Goal: Task Accomplishment & Management: Use online tool/utility

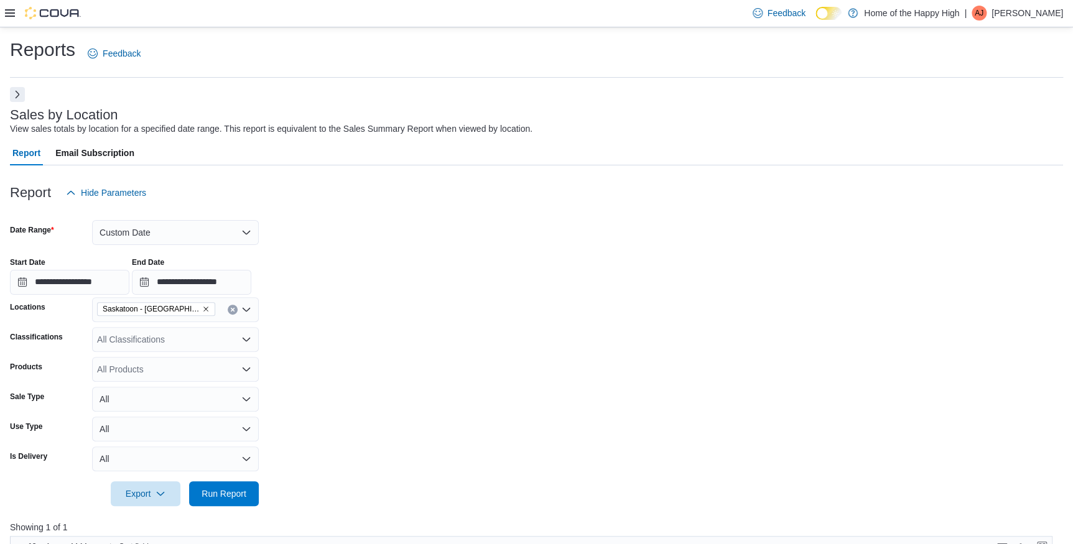
click at [16, 101] on button "Next" at bounding box center [17, 94] width 15 height 15
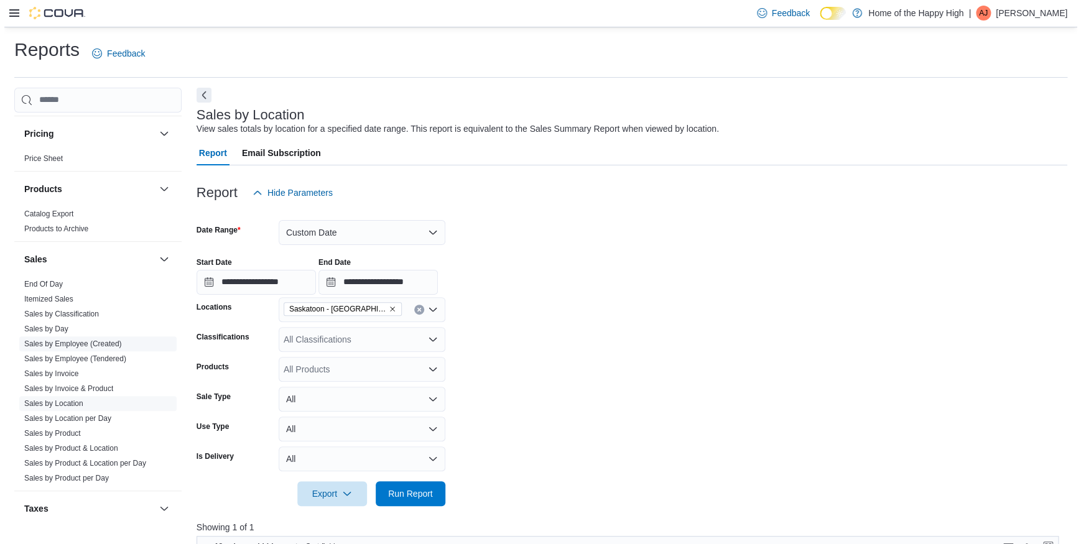
scroll to position [730, 0]
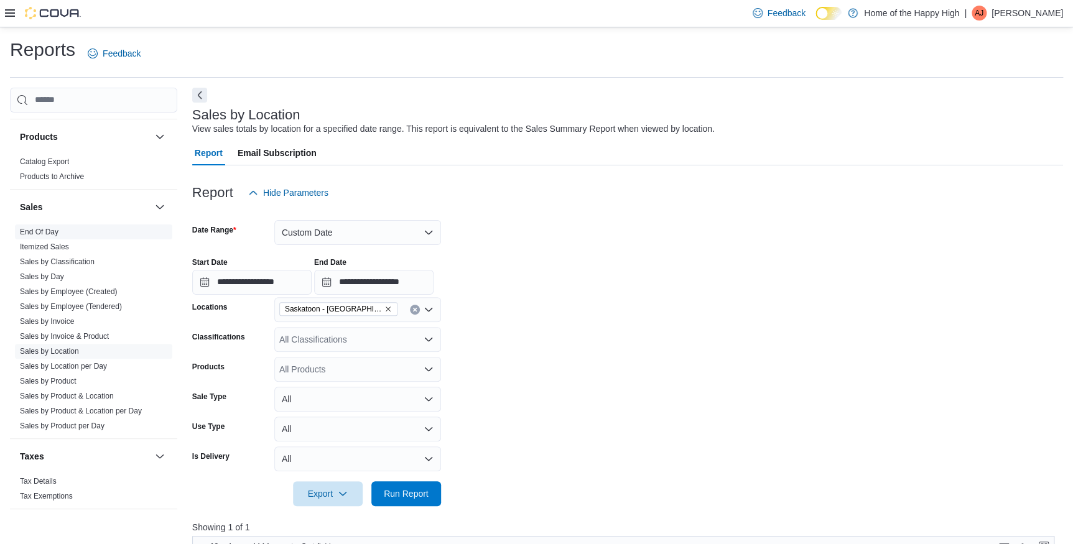
click at [49, 228] on link "End Of Day" at bounding box center [39, 232] width 39 height 9
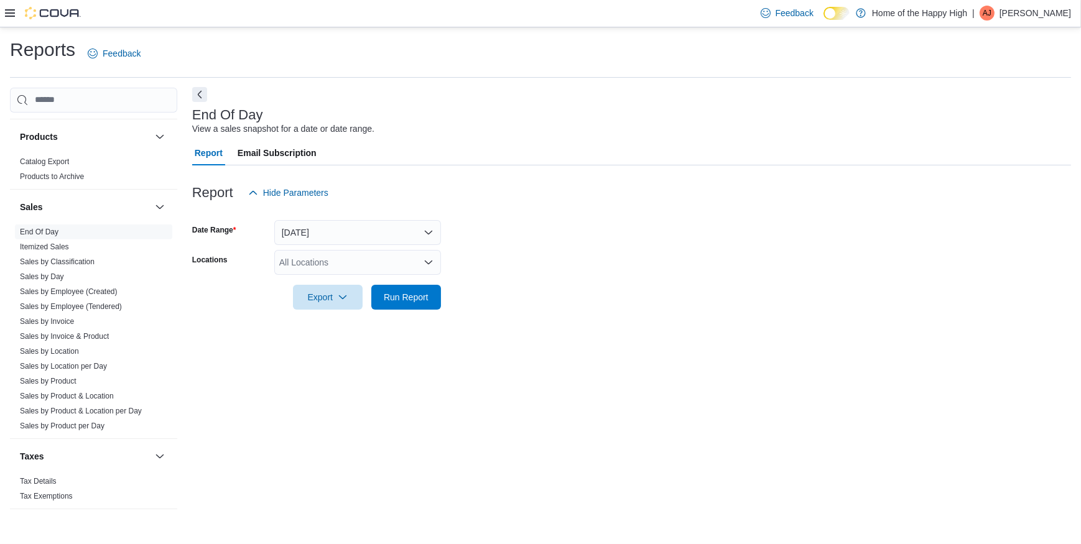
click at [199, 97] on button "Next" at bounding box center [199, 94] width 15 height 15
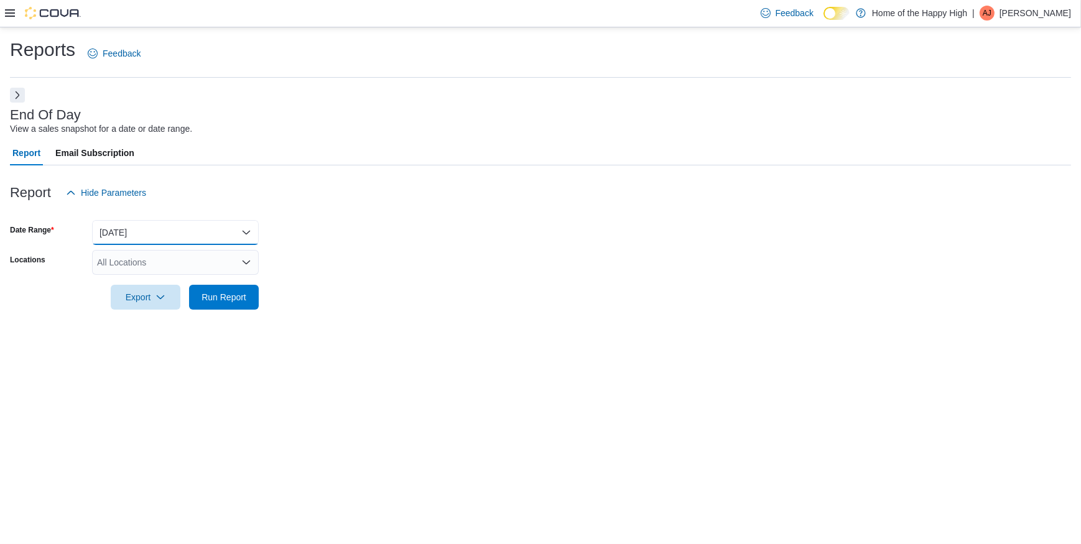
click at [190, 233] on button "[DATE]" at bounding box center [175, 232] width 167 height 25
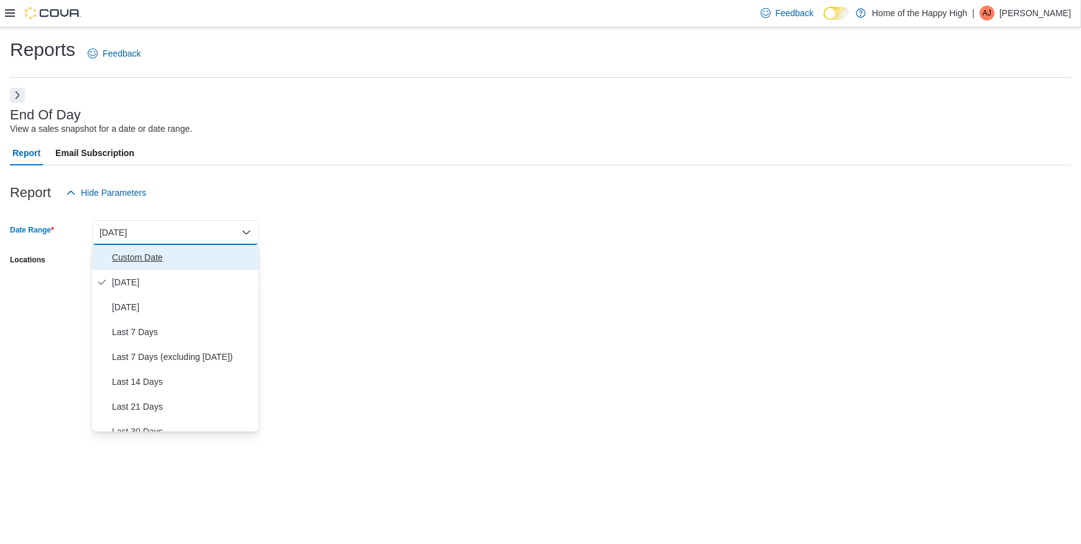
click at [187, 250] on span "Custom Date" at bounding box center [183, 257] width 142 height 15
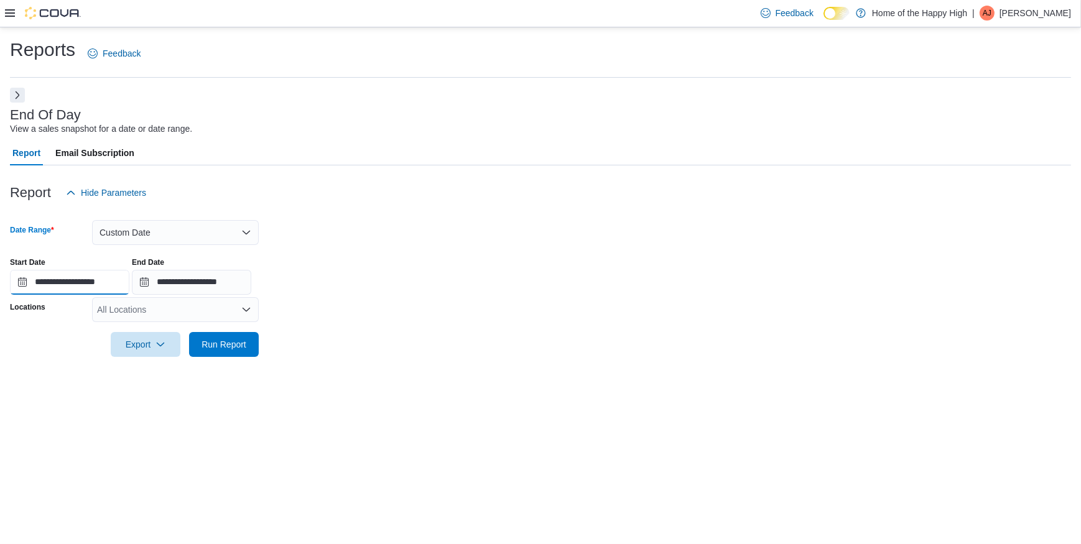
click at [115, 285] on input "**********" at bounding box center [69, 282] width 119 height 25
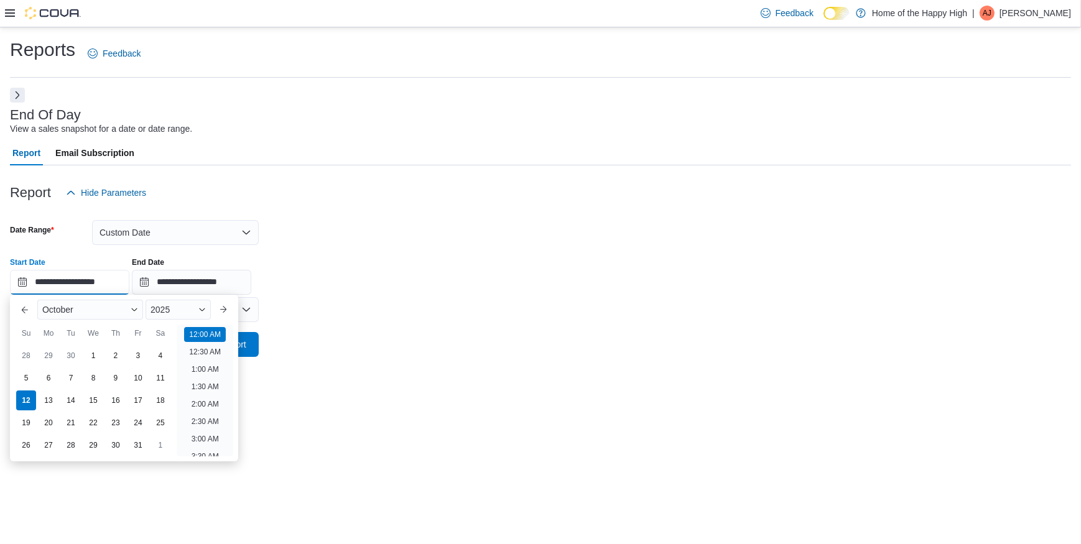
scroll to position [38, 0]
click at [155, 377] on div "11" at bounding box center [160, 378] width 22 height 22
click at [205, 356] on li "9:00 AM" at bounding box center [205, 363] width 37 height 15
type input "**********"
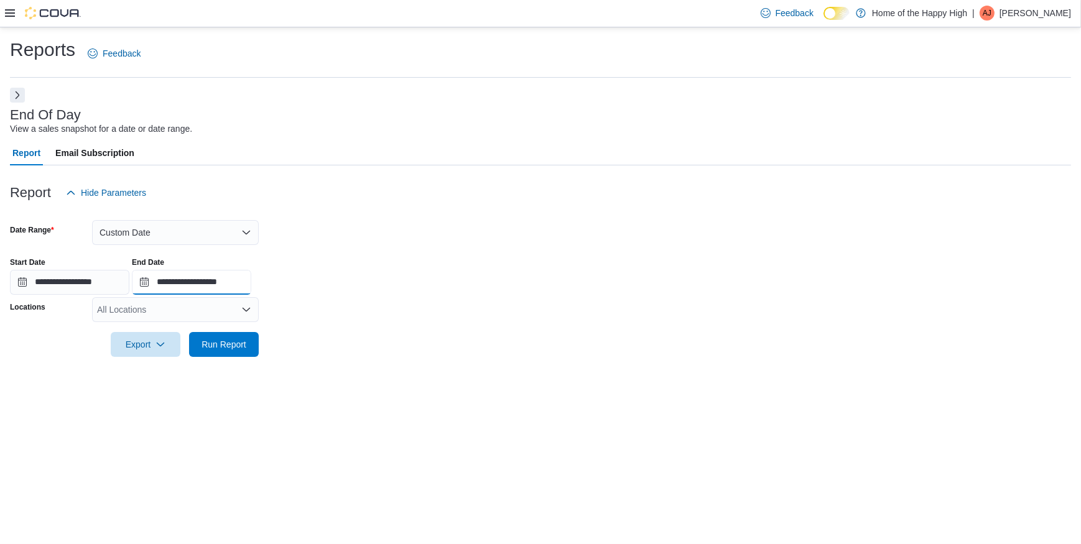
click at [218, 279] on input "**********" at bounding box center [191, 282] width 119 height 25
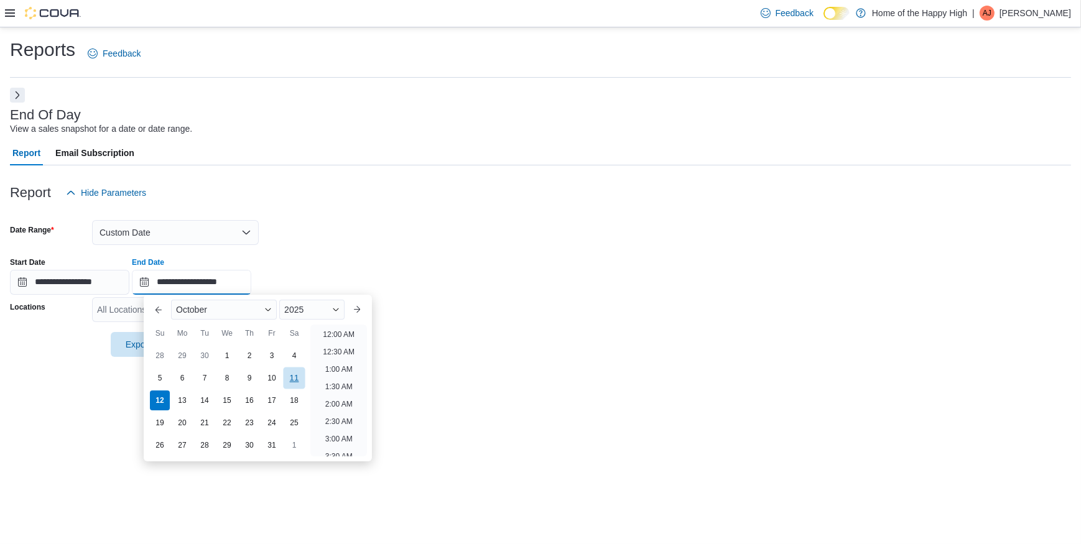
scroll to position [706, 0]
click at [152, 397] on div "12" at bounding box center [160, 400] width 22 height 22
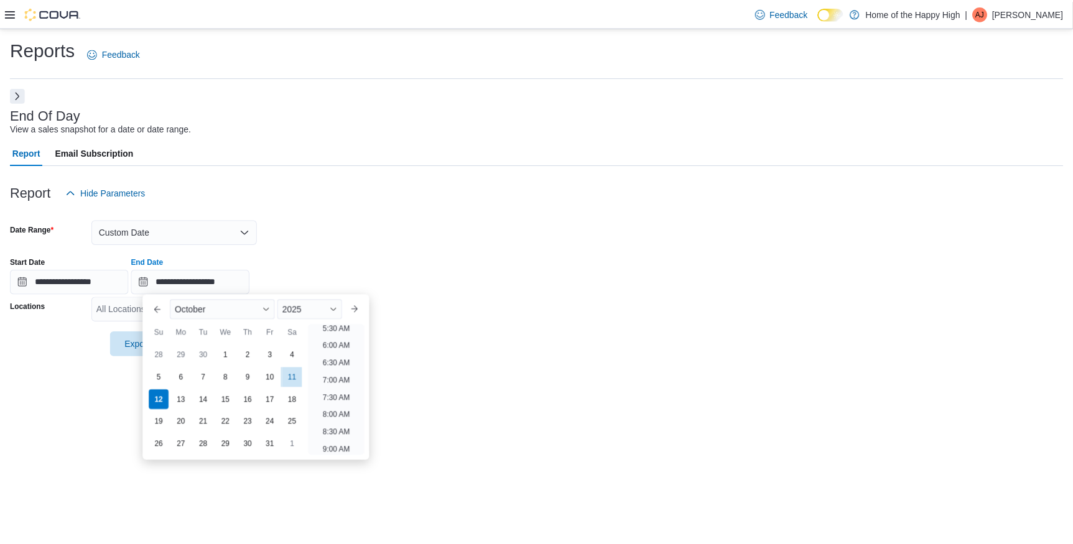
scroll to position [0, 0]
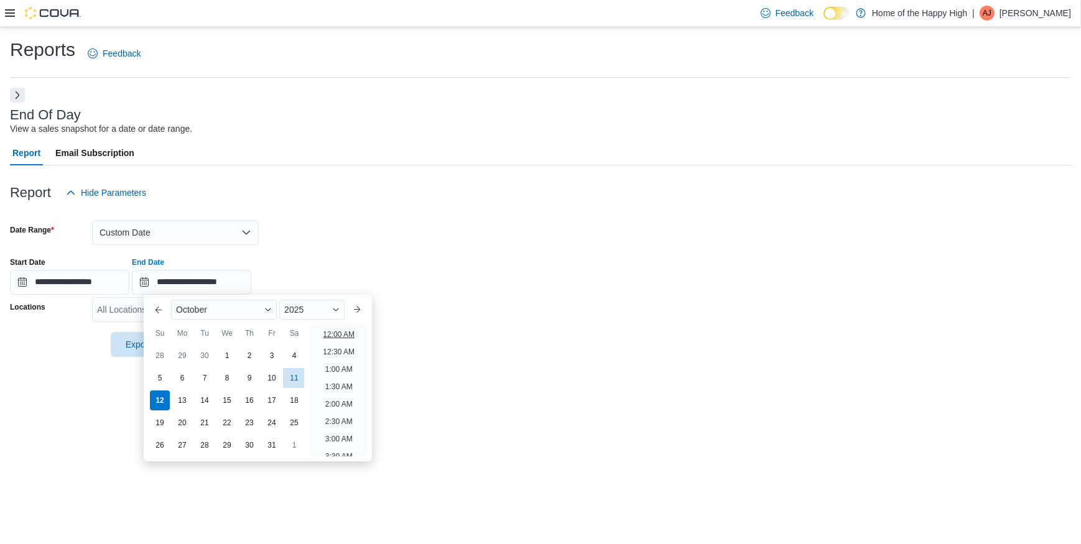
click at [339, 334] on li "12:00 AM" at bounding box center [339, 334] width 42 height 15
type input "**********"
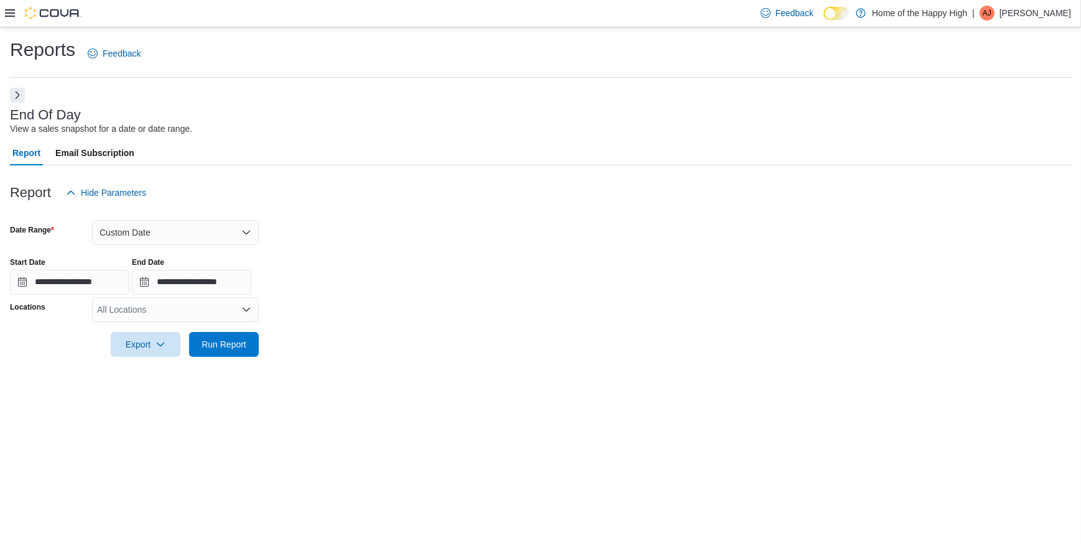
click at [193, 312] on div "All Locations" at bounding box center [175, 309] width 167 height 25
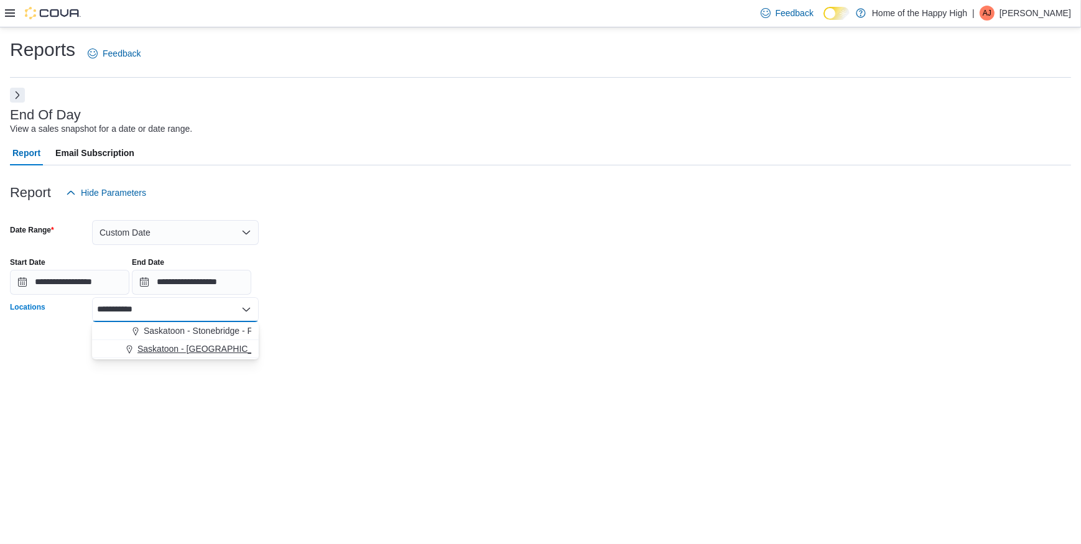
type input "**********"
click at [201, 349] on span "Saskatoon - [GEOGRAPHIC_DATA] - Prairie Records" at bounding box center [240, 349] width 207 height 12
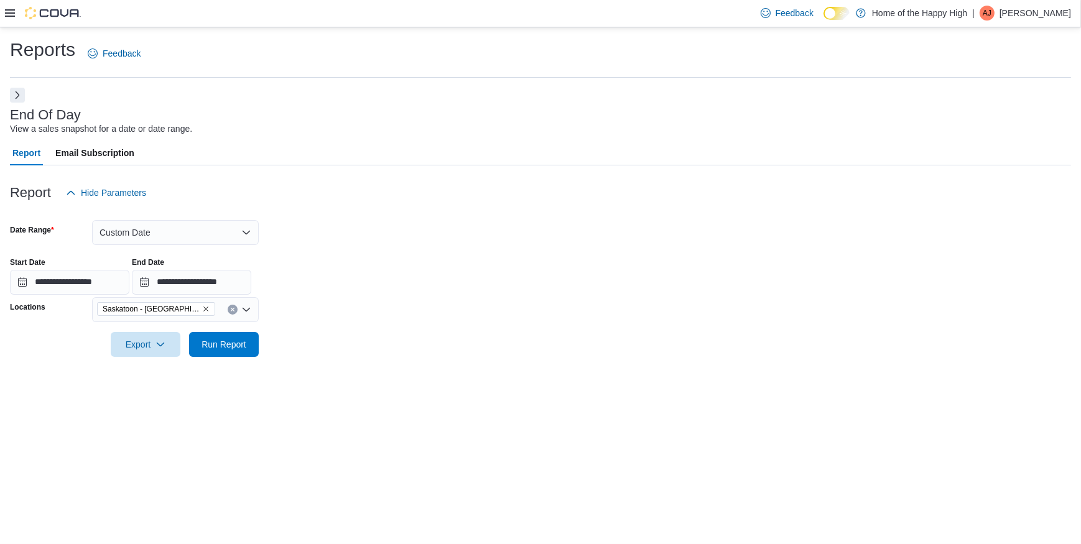
drag, startPoint x: 341, startPoint y: 328, endPoint x: 275, endPoint y: 343, distance: 68.2
click at [341, 326] on div at bounding box center [540, 327] width 1061 height 10
click at [236, 345] on span "Run Report" at bounding box center [223, 344] width 45 height 12
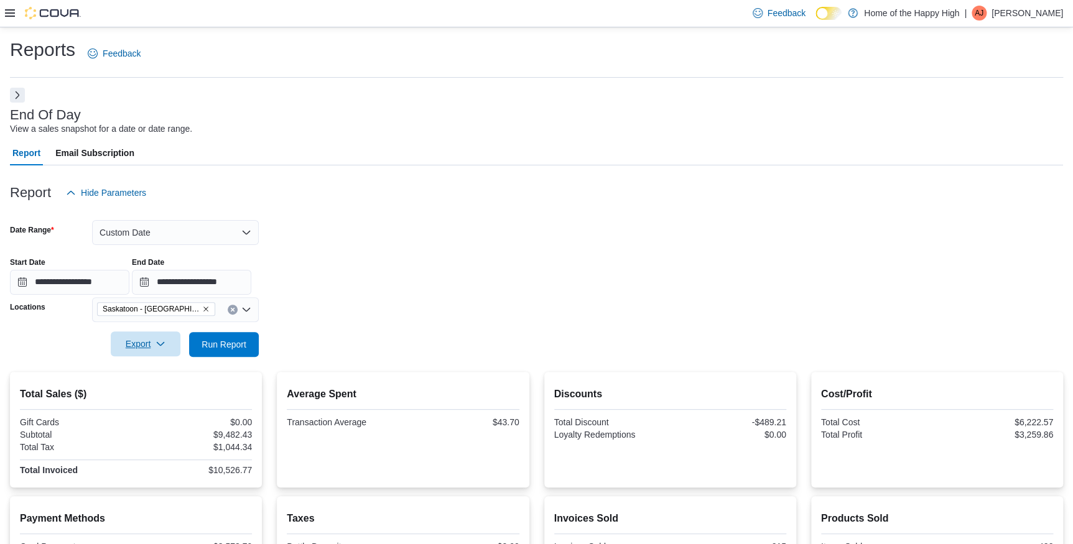
click at [147, 332] on div "Export" at bounding box center [149, 344] width 76 height 25
click at [145, 341] on span "Export" at bounding box center [145, 343] width 55 height 25
click at [155, 391] on span "Export to Pdf" at bounding box center [147, 394] width 56 height 10
